Goal: Navigation & Orientation: Find specific page/section

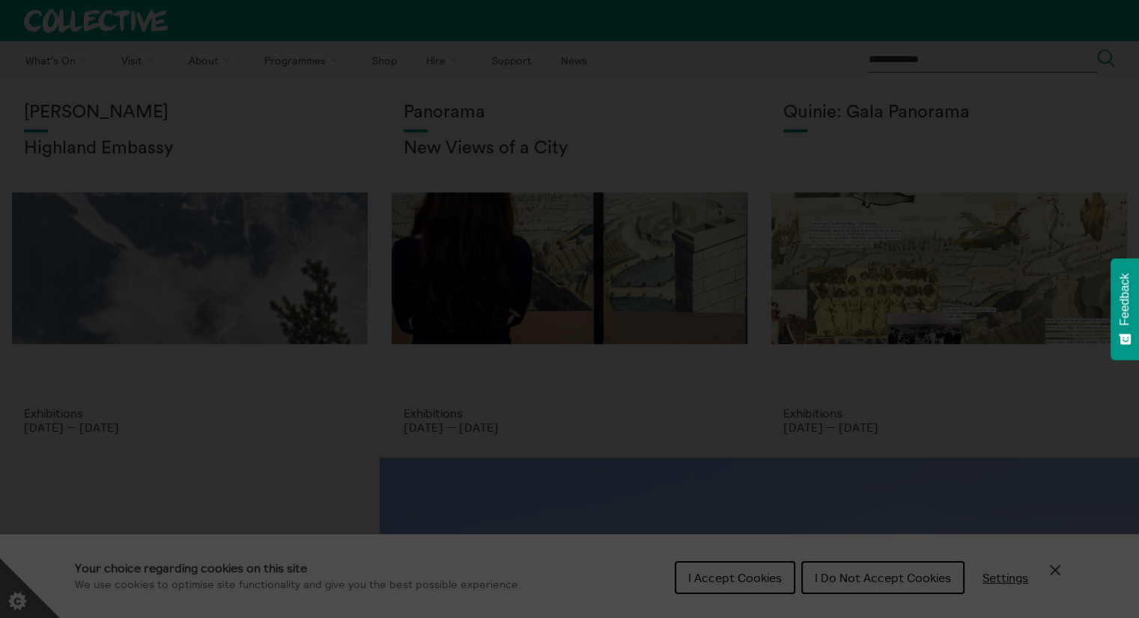
click at [827, 587] on section "**********" at bounding box center [569, 309] width 1139 height 618
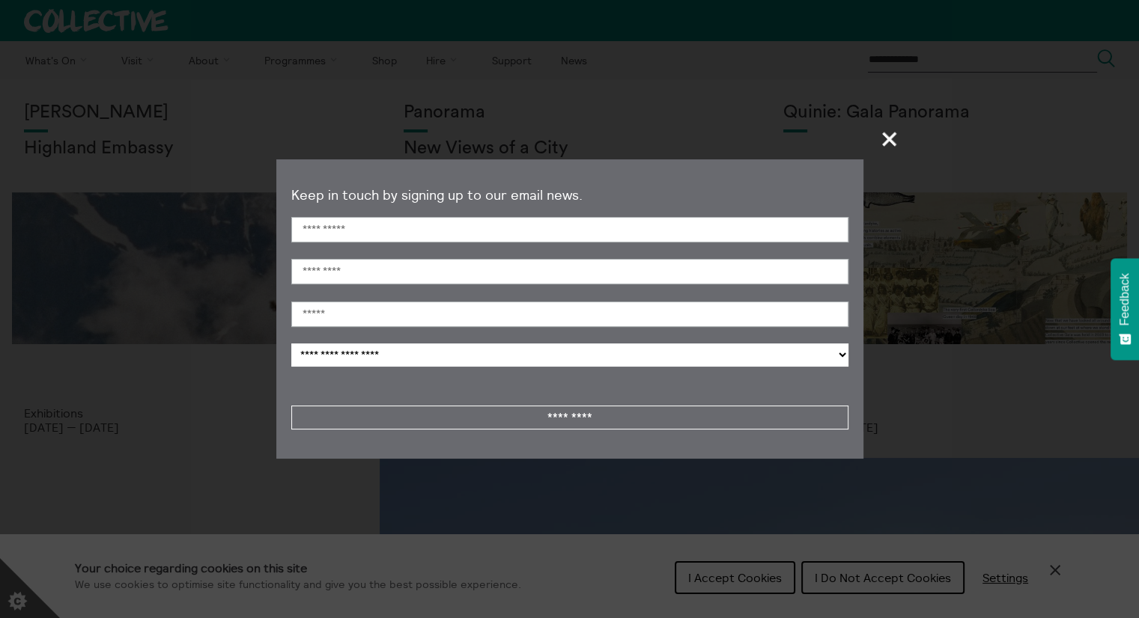
click at [888, 136] on span "+" at bounding box center [890, 139] width 44 height 44
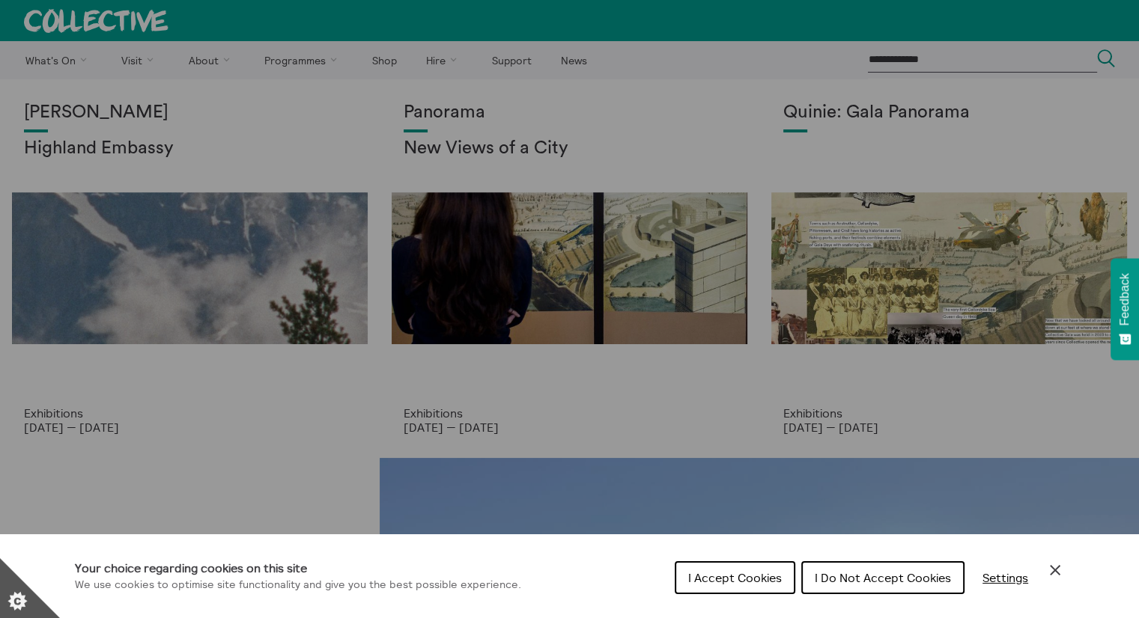
click at [895, 585] on span "I Do Not Accept Cookies" at bounding box center [883, 577] width 136 height 15
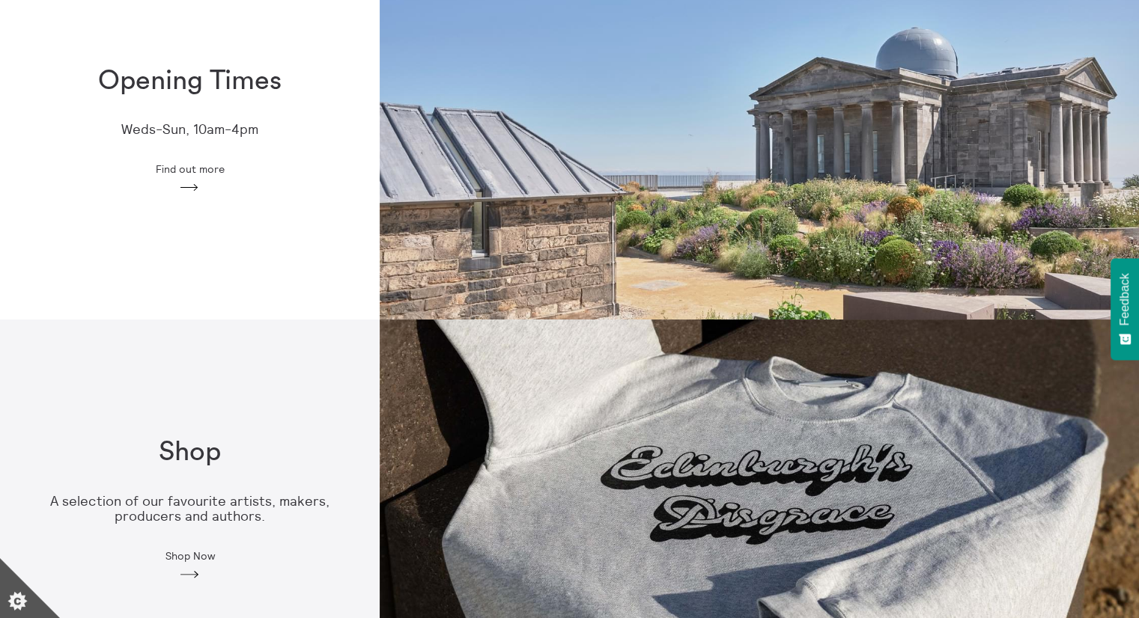
scroll to position [524, 0]
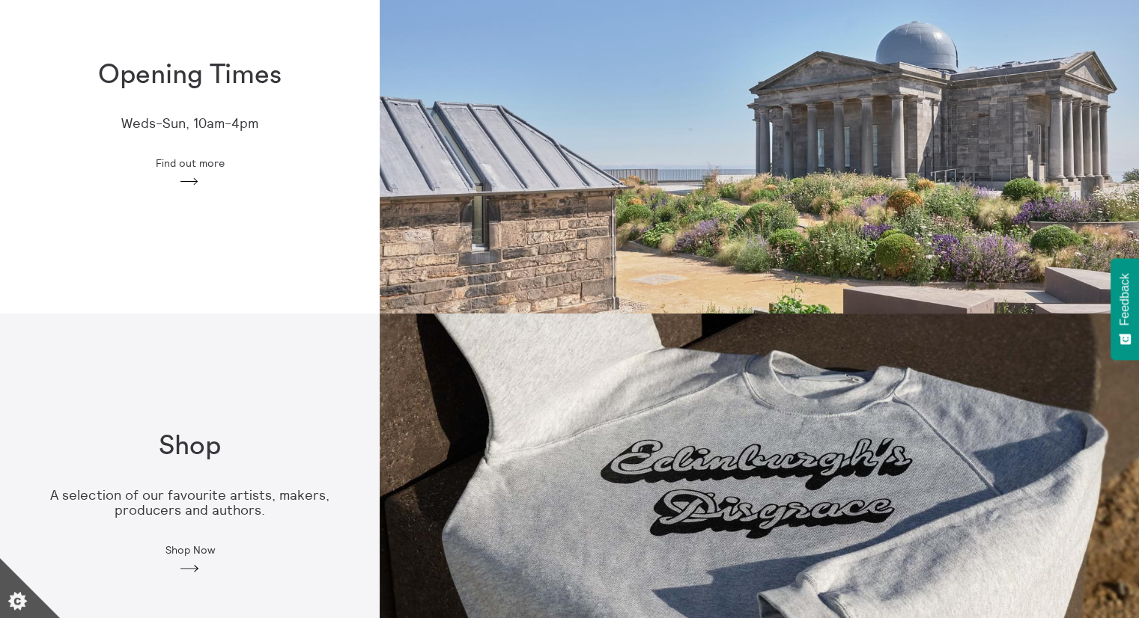
click at [199, 177] on icon "Arrow" at bounding box center [189, 181] width 24 height 13
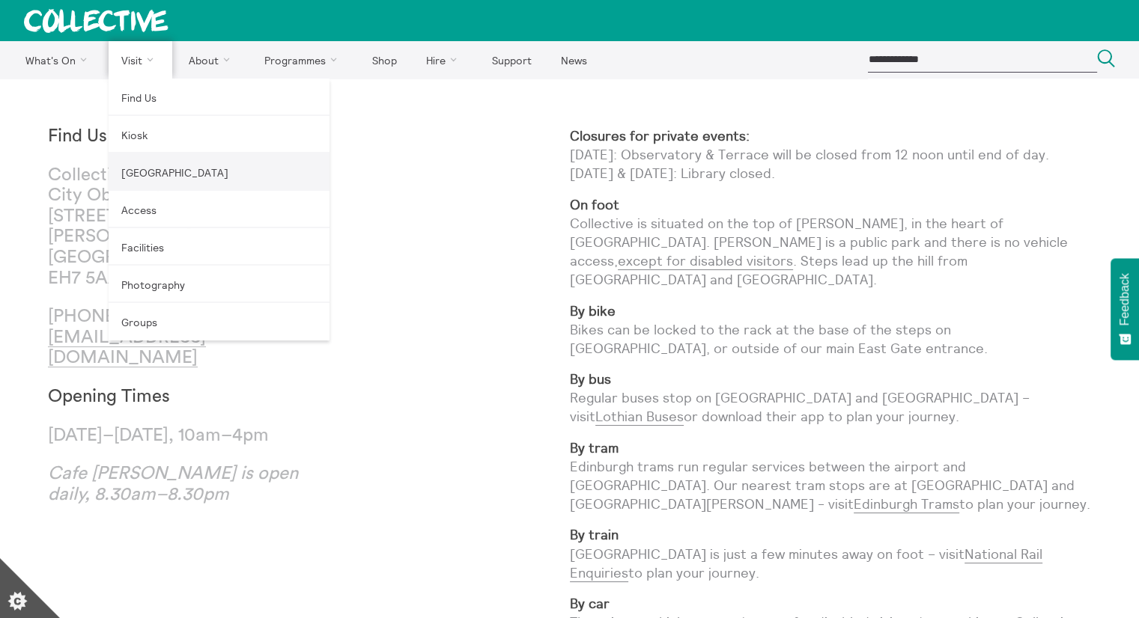
click at [144, 168] on link "[GEOGRAPHIC_DATA]" at bounding box center [219, 171] width 221 height 37
